Goal: Task Accomplishment & Management: Complete application form

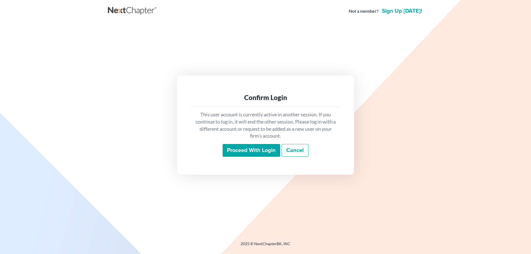
click at [264, 157] on input "Proceed with login" at bounding box center [252, 150] width 58 height 13
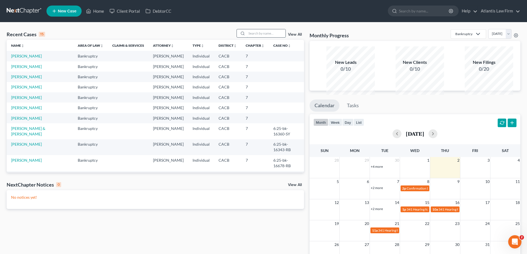
click at [253, 37] on input "search" at bounding box center [266, 33] width 39 height 8
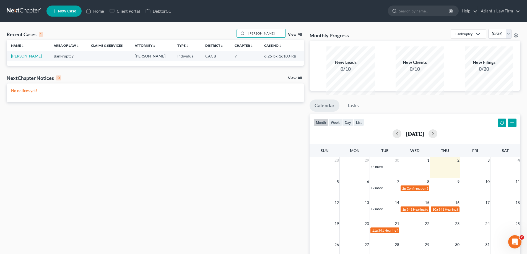
type input "[PERSON_NAME]"
click at [23, 58] on link "[PERSON_NAME]" at bounding box center [26, 56] width 31 height 5
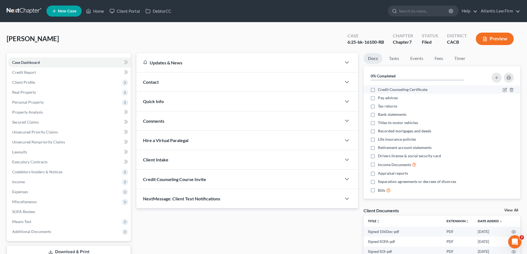
click at [411, 92] on span "Credit Counseling Certificate" at bounding box center [403, 90] width 50 height 6
click at [384, 90] on input "Credit Counseling Certificate" at bounding box center [382, 89] width 4 height 4
click at [411, 92] on span "Credit Counseling Certificate" at bounding box center [403, 90] width 50 height 6
click at [384, 90] on input "Credit Counseling Certificate" at bounding box center [382, 89] width 4 height 4
checkbox input "false"
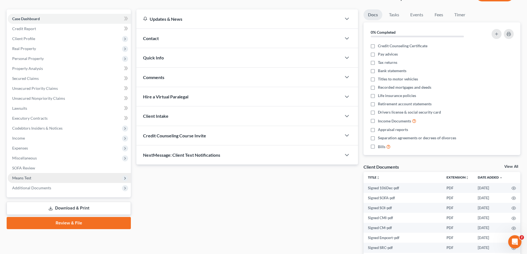
scroll to position [28, 0]
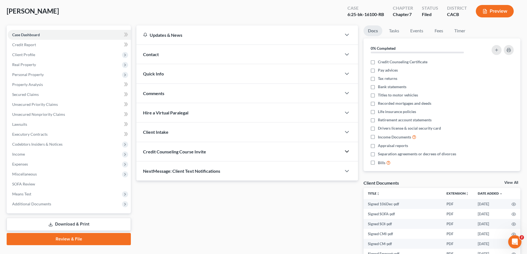
click at [346, 155] on icon "button" at bounding box center [347, 151] width 7 height 7
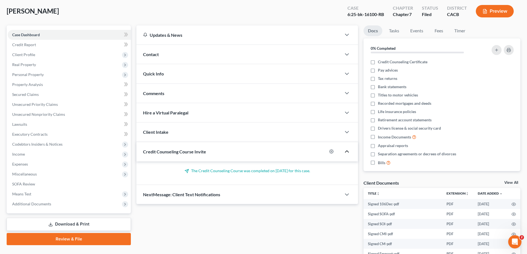
click at [346, 155] on icon "button" at bounding box center [347, 151] width 7 height 7
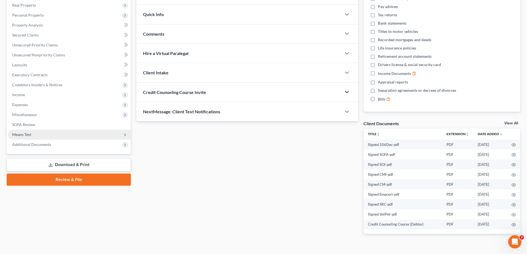
scroll to position [55, 0]
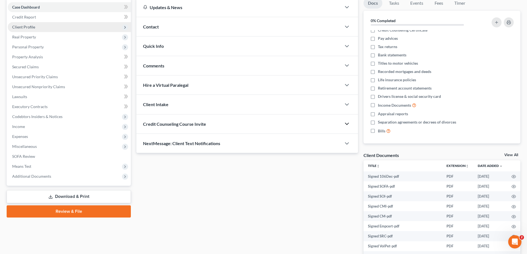
click at [125, 30] on icon at bounding box center [125, 27] width 4 height 4
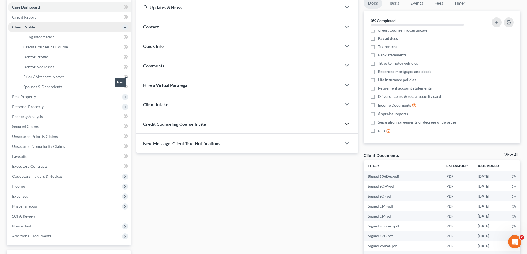
click at [126, 49] on icon at bounding box center [125, 47] width 2 height 4
click at [66, 49] on span "Credit Counseling Course" at bounding box center [45, 47] width 45 height 5
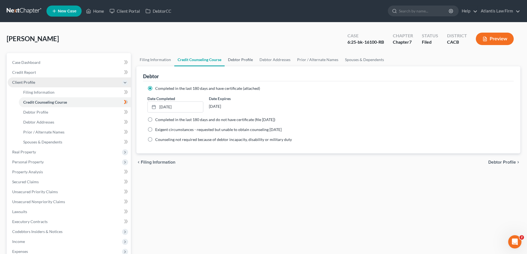
click at [256, 66] on link "Debtor Profile" at bounding box center [241, 59] width 32 height 13
select select "0"
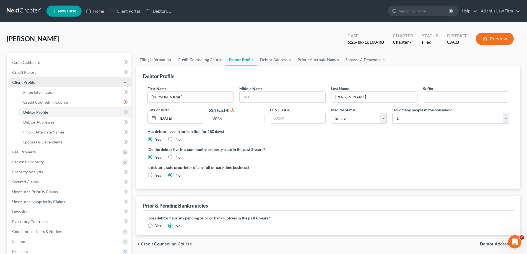
click at [210, 66] on link "Credit Counseling Course" at bounding box center [199, 59] width 51 height 13
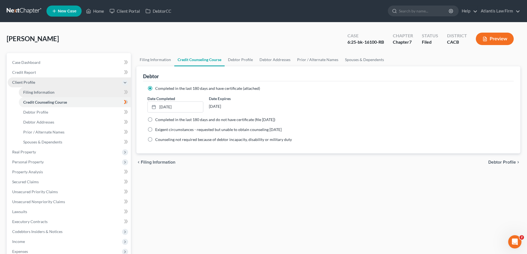
click at [115, 97] on link "Filing Information" at bounding box center [75, 92] width 112 height 10
select select "1"
select select "0"
select select "7"
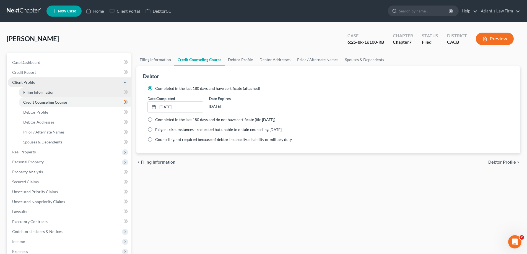
select select "4"
select select "0"
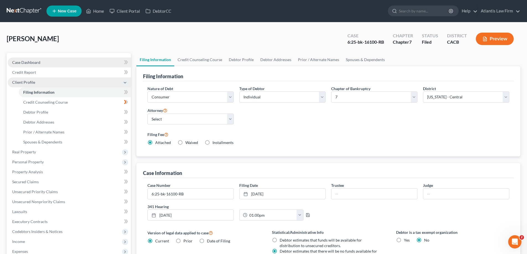
click at [34, 65] on span "Case Dashboard" at bounding box center [26, 62] width 28 height 5
